Goal: Check status: Check status

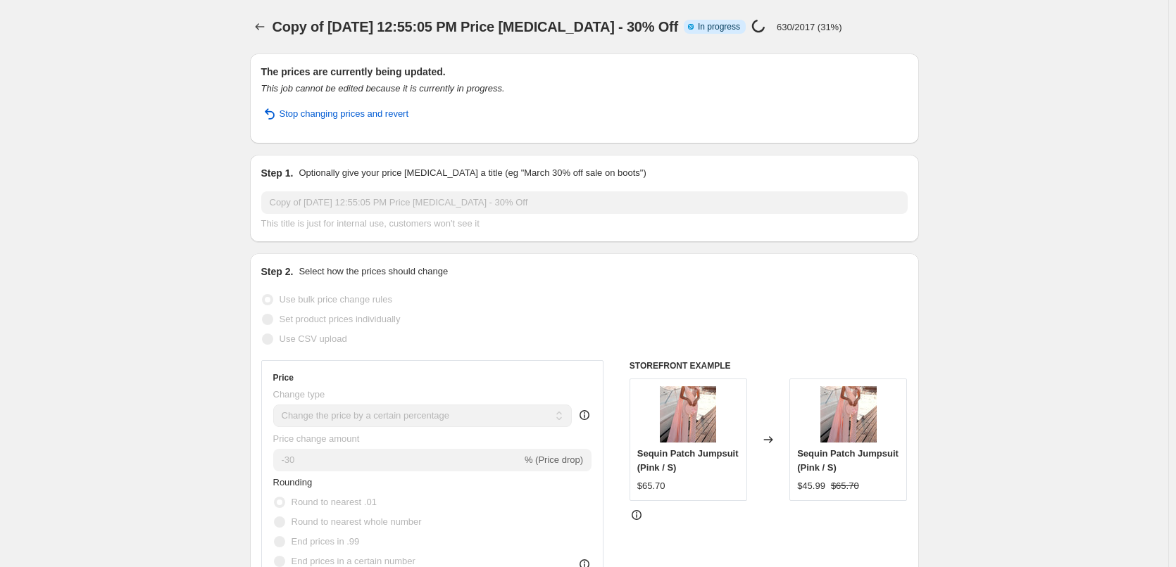
select select "percentage"
select select "collection"
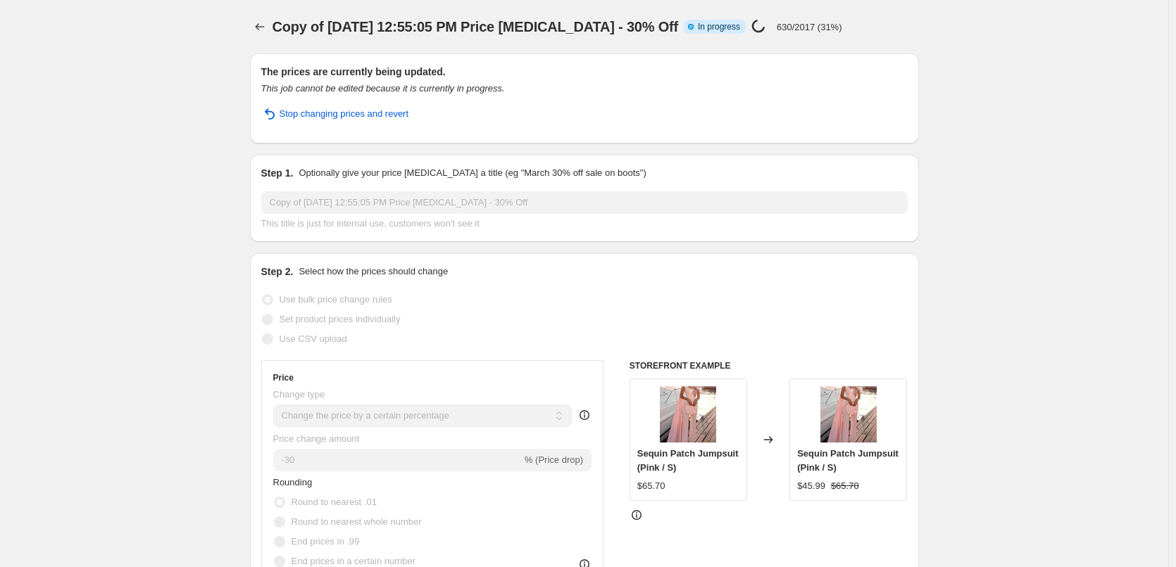
select select "collection"
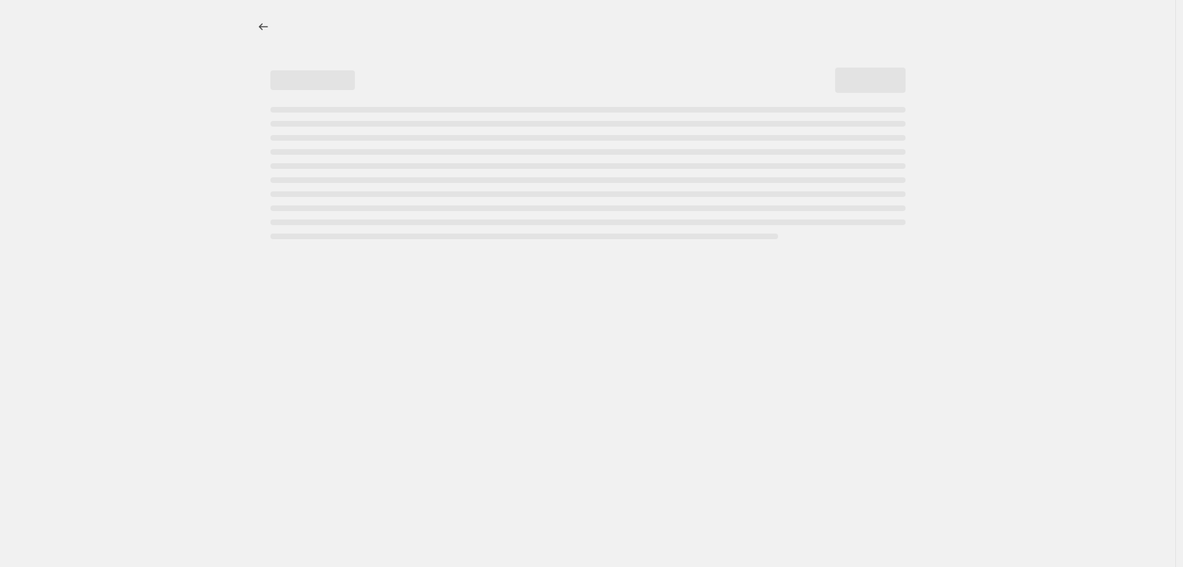
select select "percentage"
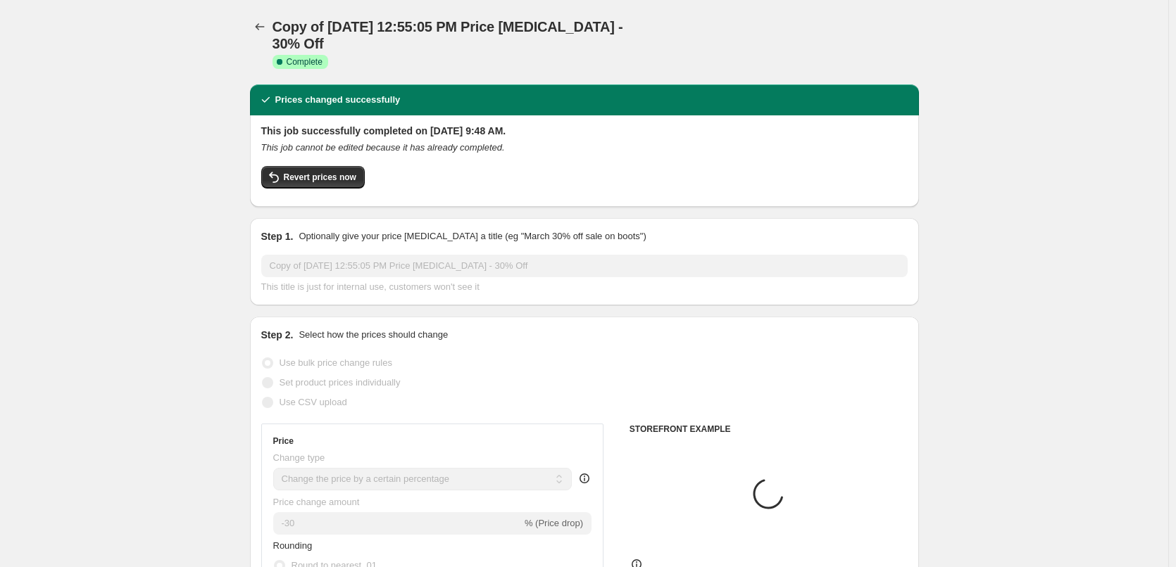
select select "collection"
